Goal: Task Accomplishment & Management: Manage account settings

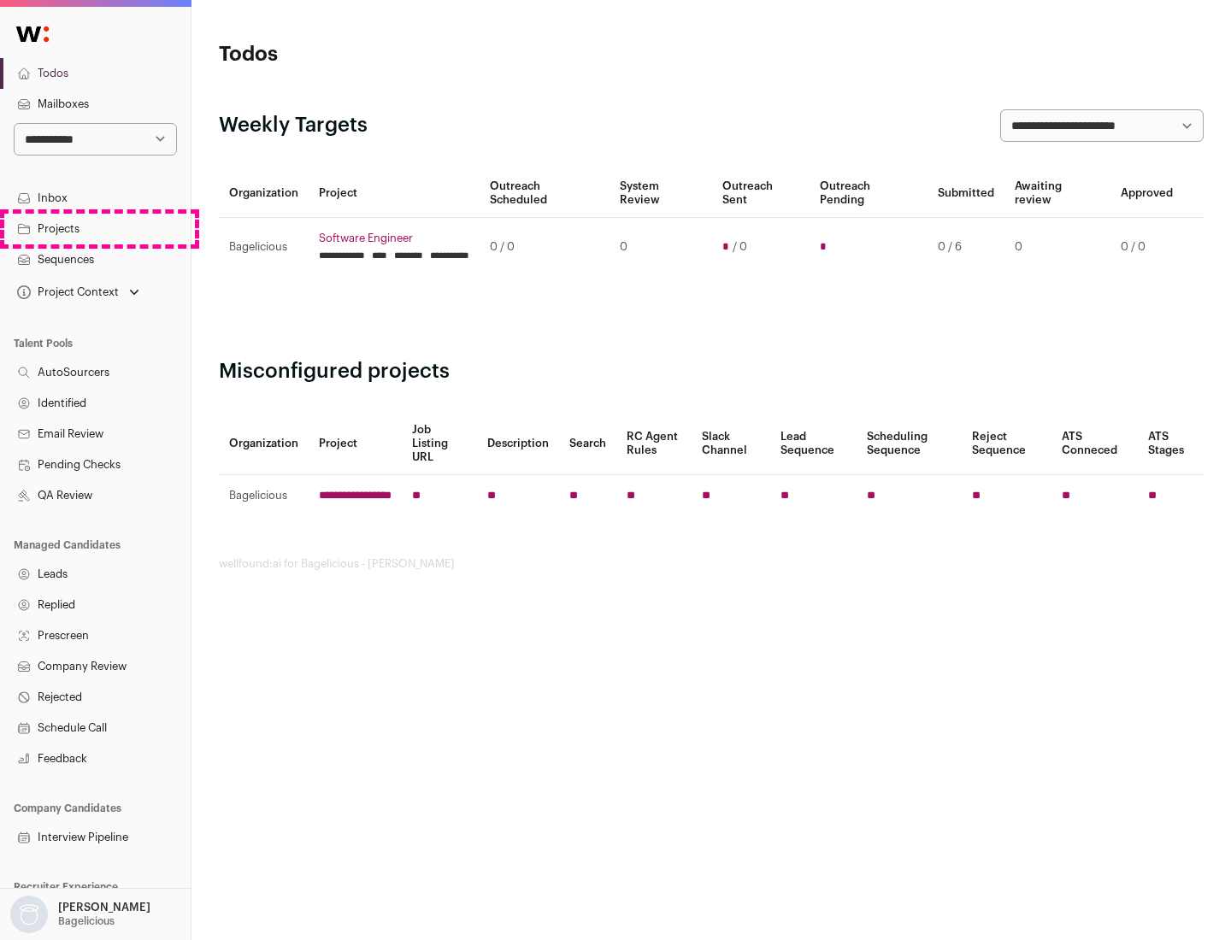
click at [95, 228] on link "Projects" at bounding box center [95, 229] width 191 height 31
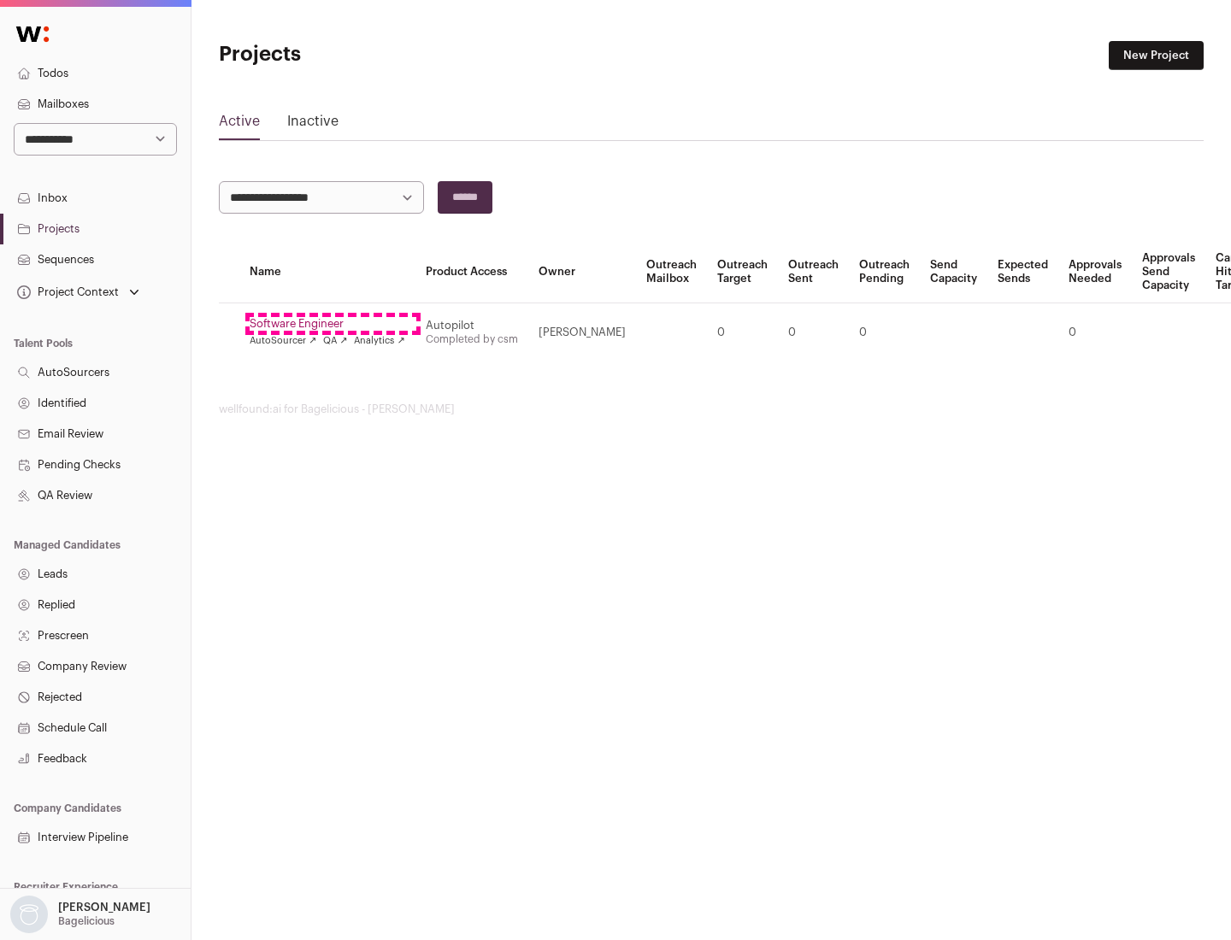
click at [332, 324] on link "Software Engineer" at bounding box center [328, 324] width 156 height 14
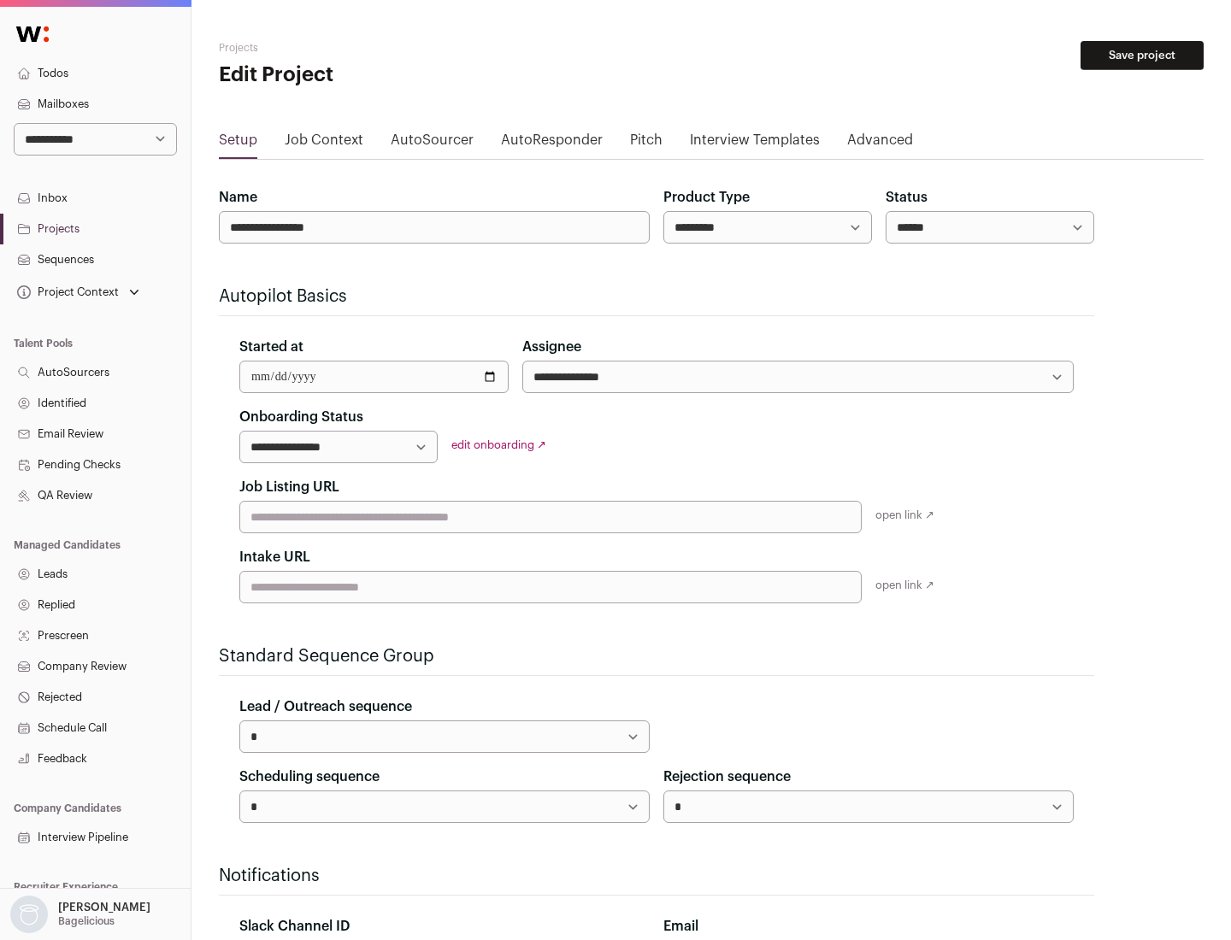
click at [1142, 56] on button "Save project" at bounding box center [1141, 55] width 123 height 29
